Goal: Task Accomplishment & Management: Use online tool/utility

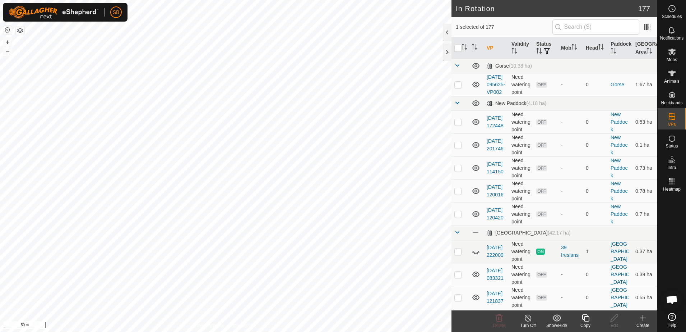
click at [645, 323] on div "Create" at bounding box center [643, 325] width 29 height 6
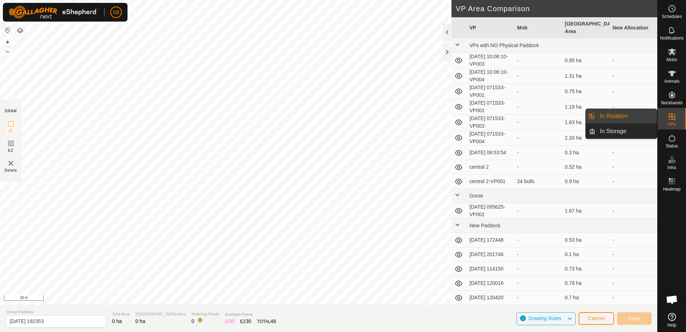
click at [676, 119] on es-virtualpaddocks-svg-icon at bounding box center [672, 116] width 13 height 11
click at [611, 119] on link "In Rotation" at bounding box center [626, 116] width 61 height 14
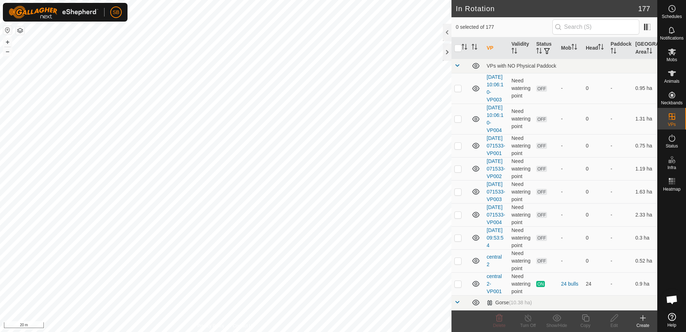
click at [643, 324] on div "Create" at bounding box center [643, 325] width 29 height 6
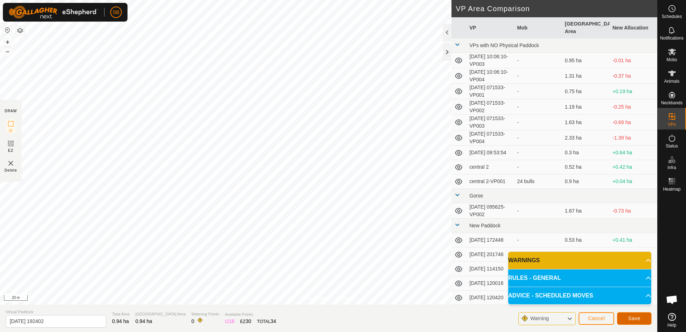
click at [642, 318] on button "Save" at bounding box center [634, 318] width 34 height 13
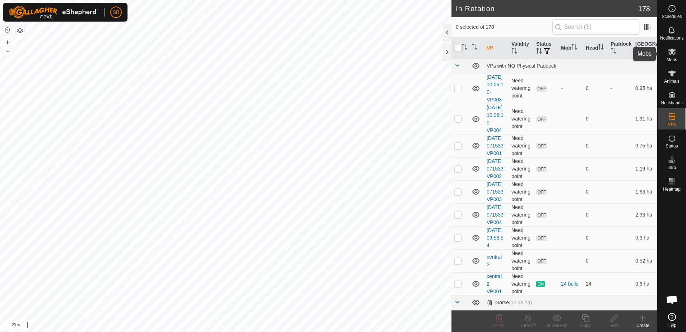
click at [670, 55] on icon at bounding box center [672, 51] width 8 height 7
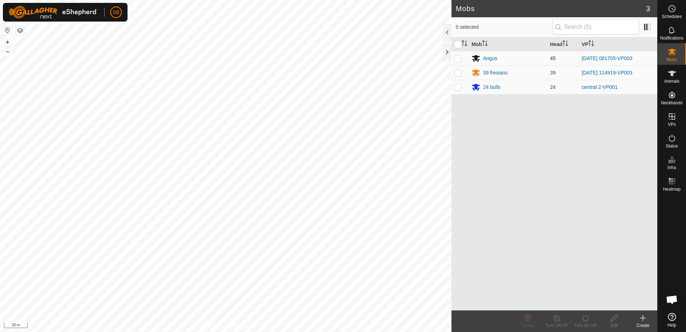
click at [455, 59] on p-checkbox at bounding box center [457, 58] width 7 height 6
checkbox input "true"
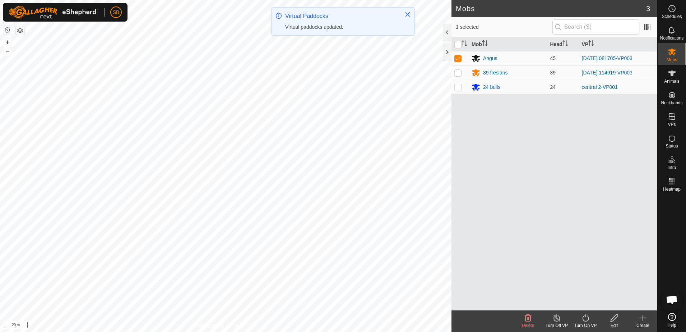
click at [587, 316] on icon at bounding box center [585, 317] width 9 height 9
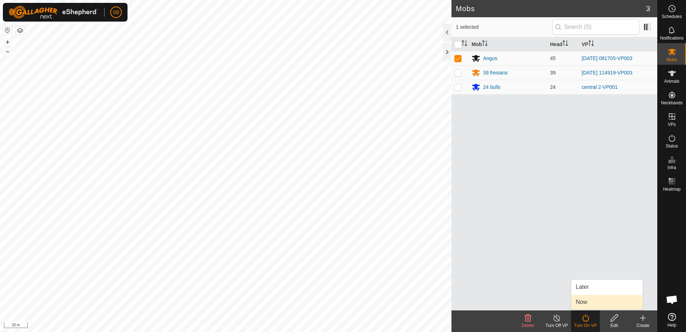
click at [588, 303] on link "Now" at bounding box center [607, 302] width 71 height 14
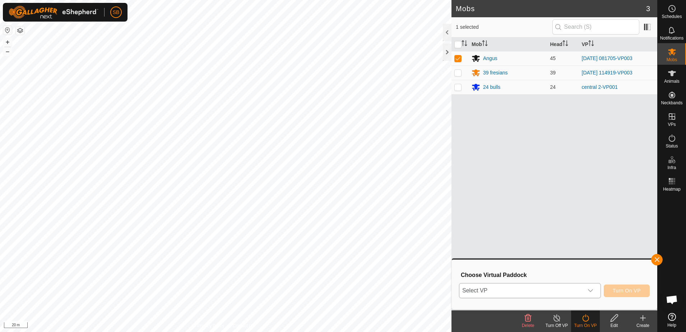
click at [587, 294] on div "dropdown trigger" at bounding box center [590, 290] width 14 height 14
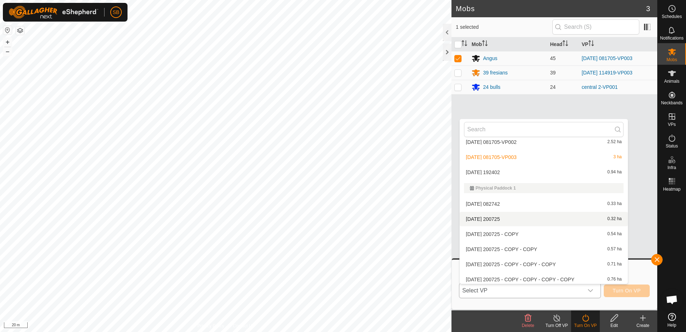
scroll to position [1535, 0]
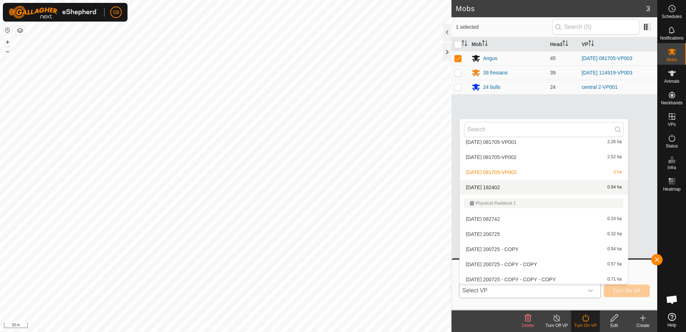
click at [516, 187] on li "2025-10-06 192402 0.94 ha" at bounding box center [544, 187] width 168 height 14
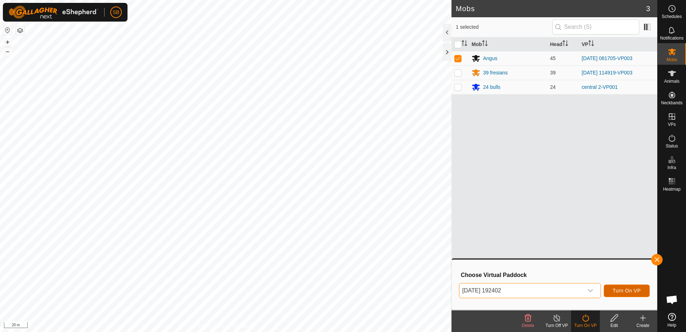
click at [627, 292] on span "Turn On VP" at bounding box center [627, 290] width 28 height 6
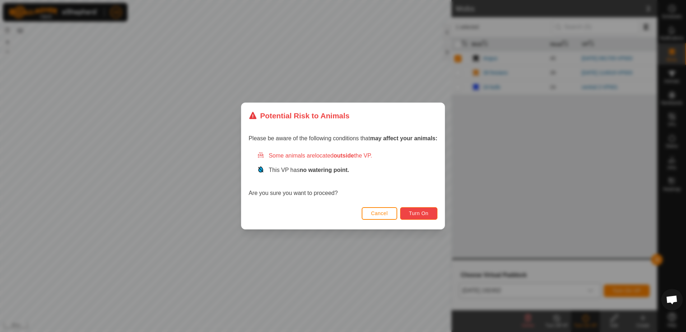
click at [426, 216] on span "Turn On" at bounding box center [418, 213] width 19 height 6
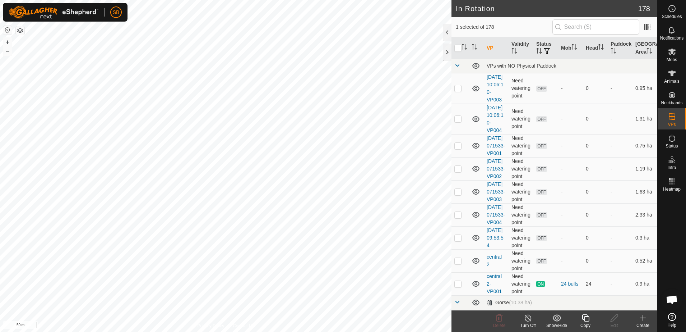
click at [583, 320] on icon at bounding box center [585, 317] width 9 height 9
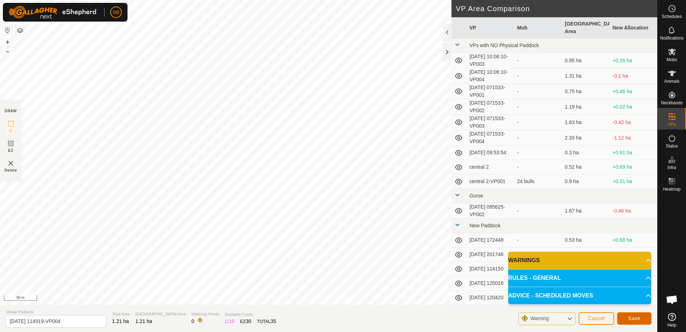
click at [636, 318] on span "Save" at bounding box center [634, 318] width 12 height 6
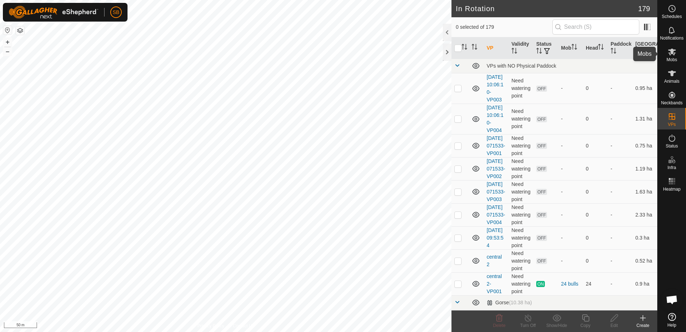
click at [675, 54] on icon at bounding box center [672, 51] width 9 height 9
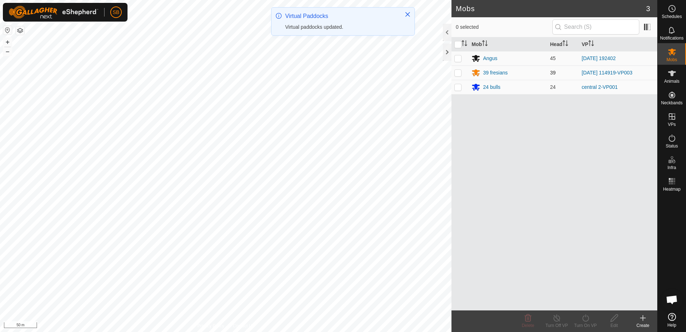
click at [458, 74] on p-checkbox at bounding box center [457, 73] width 7 height 6
checkbox input "true"
click at [589, 318] on icon at bounding box center [585, 317] width 9 height 9
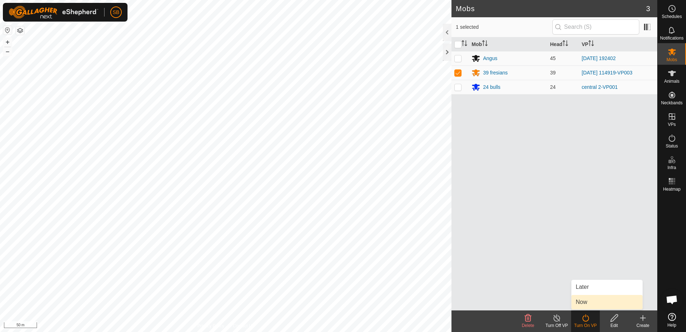
click at [586, 301] on link "Now" at bounding box center [607, 302] width 71 height 14
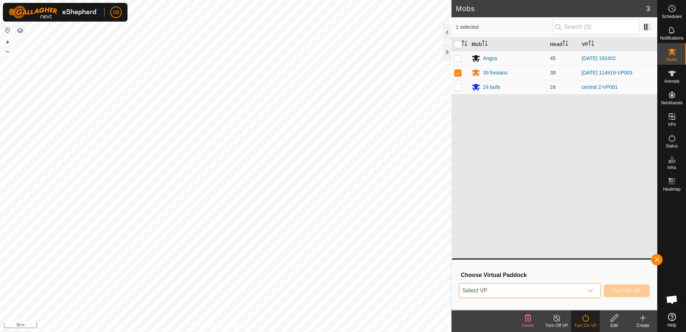
click at [576, 291] on span "Select VP" at bounding box center [521, 290] width 124 height 14
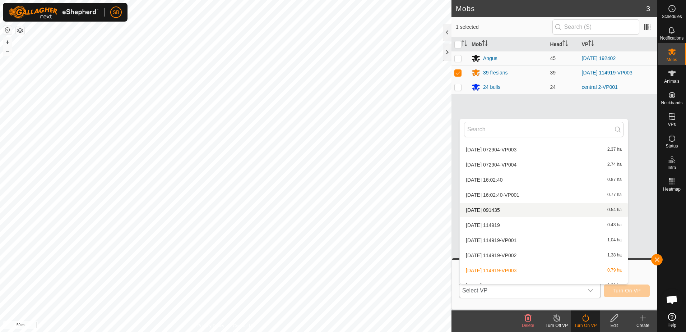
scroll to position [2343, 0]
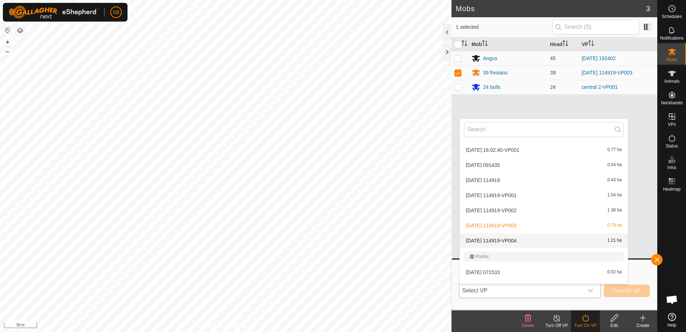
click at [523, 242] on li "2025-10-05 114919-VP004 1.21 ha" at bounding box center [544, 240] width 168 height 14
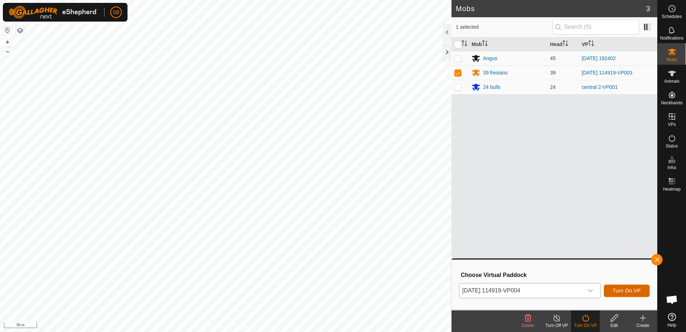
click at [633, 287] on span "Turn On VP" at bounding box center [627, 290] width 28 height 6
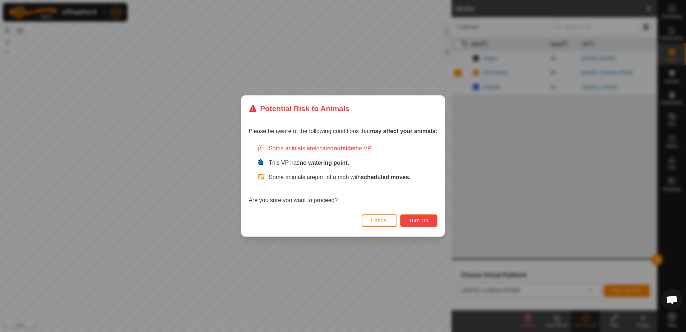
click at [420, 220] on span "Turn On" at bounding box center [418, 220] width 19 height 6
